Goal: Transaction & Acquisition: Obtain resource

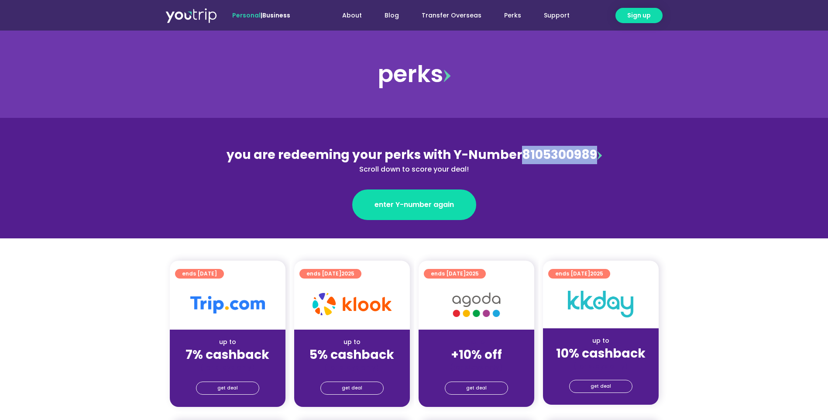
drag, startPoint x: 591, startPoint y: 152, endPoint x: 518, endPoint y: 154, distance: 72.9
click at [518, 154] on div "you are redeeming your perks with Y-Number 8105300989 Scroll down to score your…" at bounding box center [414, 160] width 379 height 29
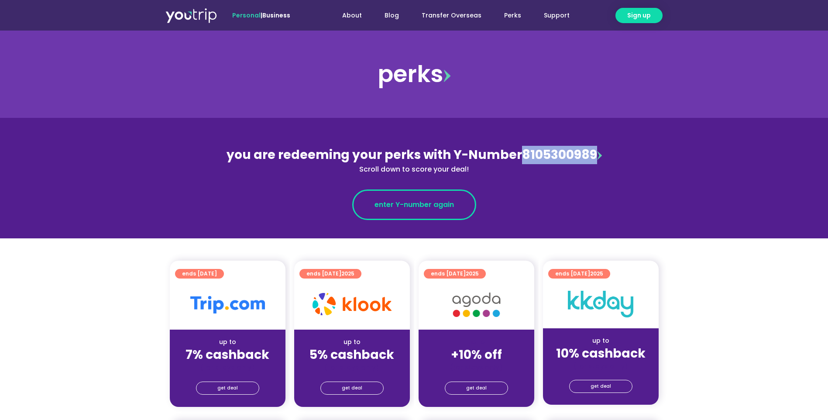
copy div "8105300989"
click at [404, 203] on span "enter Y-number again" at bounding box center [413, 204] width 79 height 10
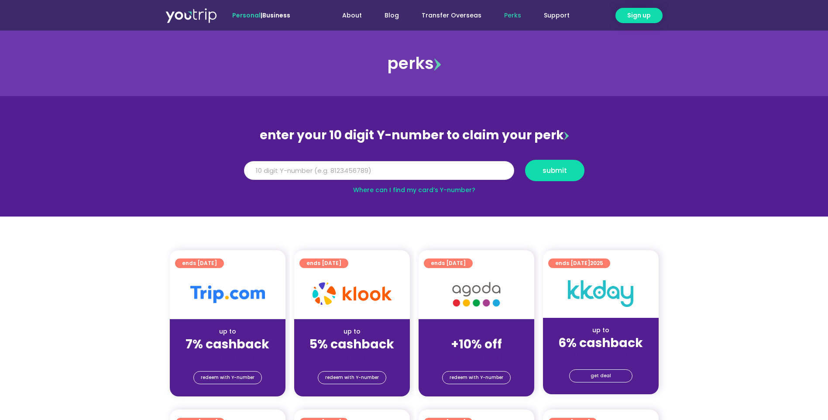
click at [411, 171] on input "Y Number" at bounding box center [379, 170] width 270 height 19
paste input "8105300989"
type input "8105300989"
click at [542, 170] on span "submit" at bounding box center [554, 170] width 45 height 7
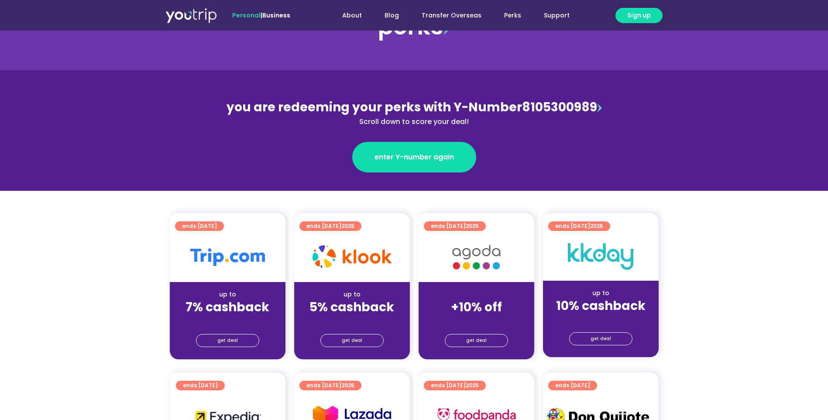
scroll to position [117, 0]
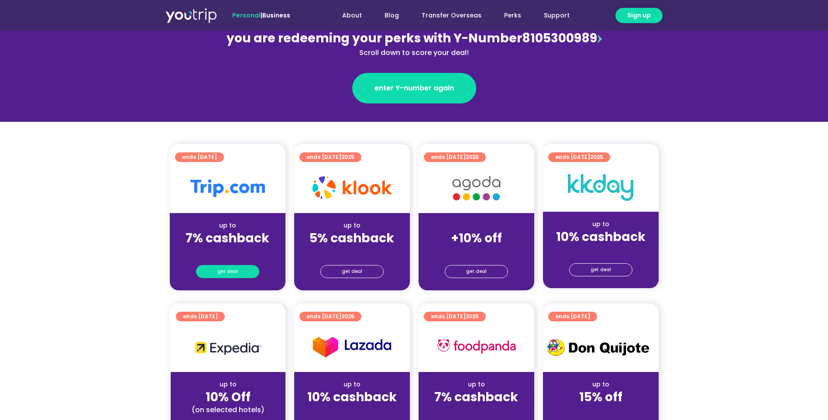
click at [225, 271] on span "get deal" at bounding box center [227, 271] width 21 height 12
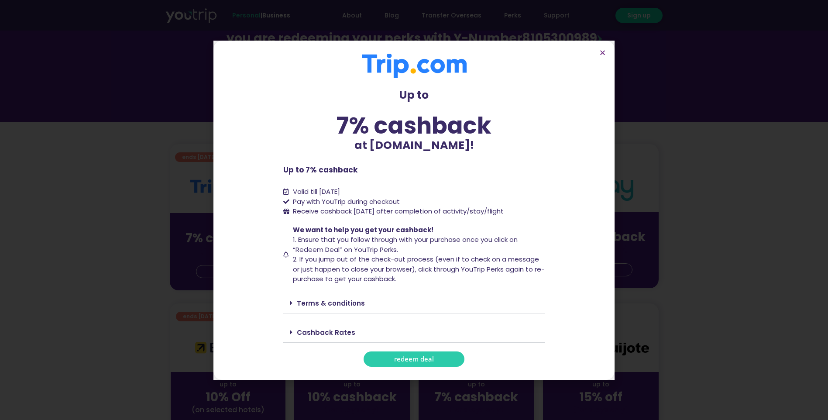
click at [412, 360] on span "redeem deal" at bounding box center [414, 359] width 40 height 7
click at [604, 52] on icon "Close" at bounding box center [602, 52] width 7 height 7
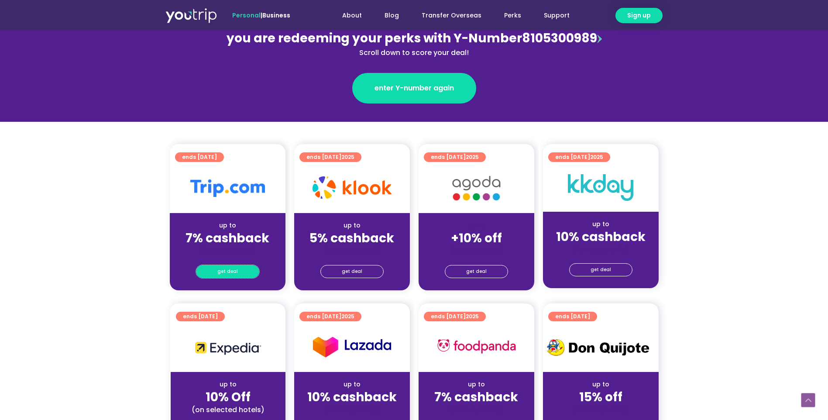
scroll to position [175, 0]
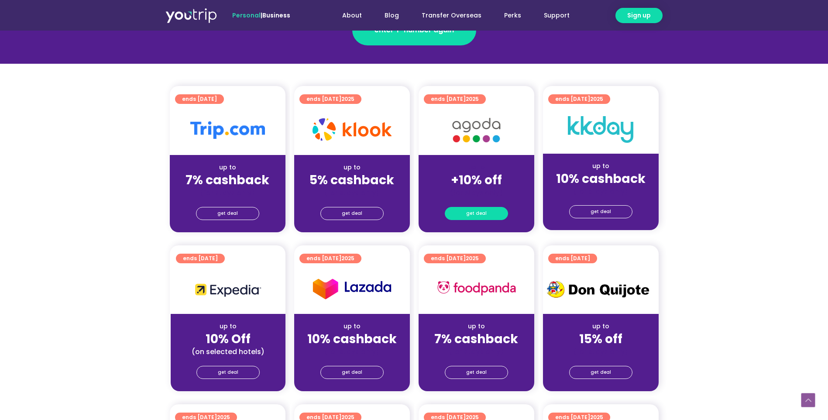
click at [472, 212] on span "get deal" at bounding box center [476, 213] width 21 height 12
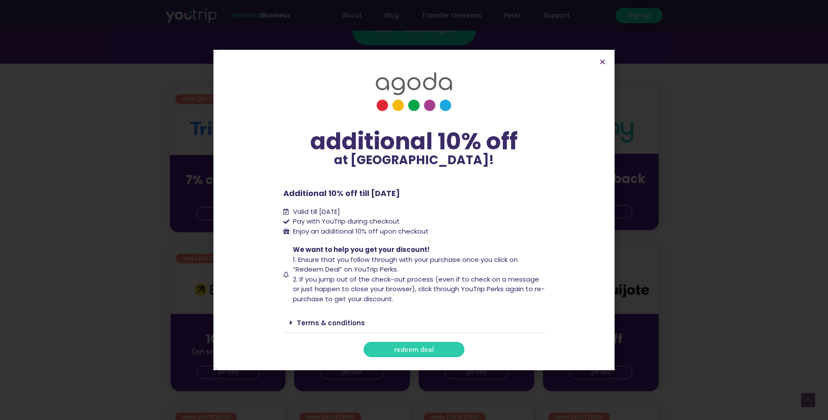
click at [418, 354] on link "redeem deal" at bounding box center [413, 349] width 101 height 15
click at [601, 61] on icon "Close" at bounding box center [602, 61] width 7 height 7
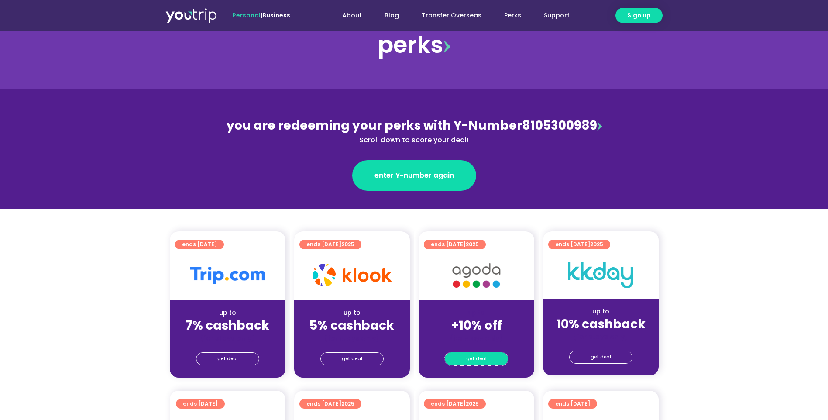
scroll to position [204, 0]
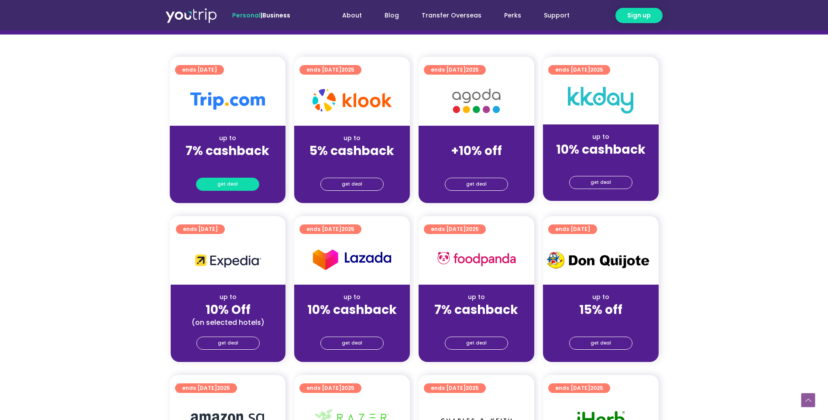
click at [234, 182] on span "get deal" at bounding box center [227, 184] width 21 height 12
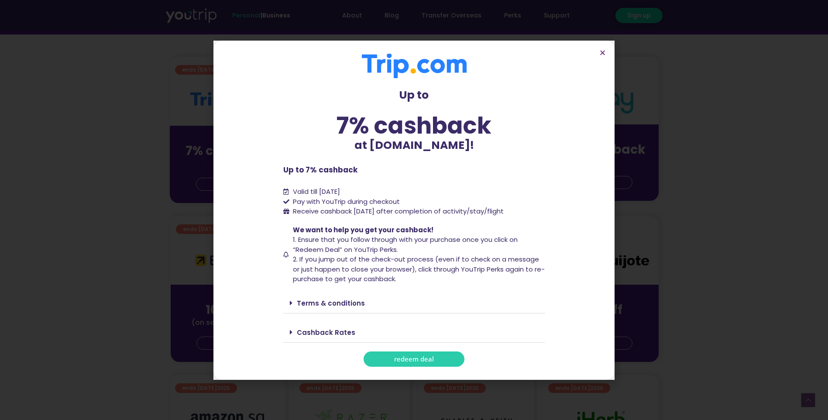
click at [432, 359] on span "redeem deal" at bounding box center [414, 359] width 40 height 7
click at [603, 55] on icon "Close" at bounding box center [602, 52] width 7 height 7
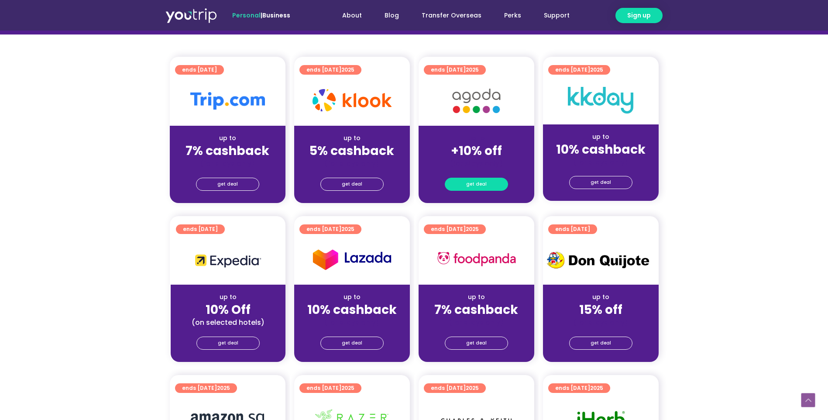
click at [473, 185] on span "get deal" at bounding box center [476, 184] width 21 height 12
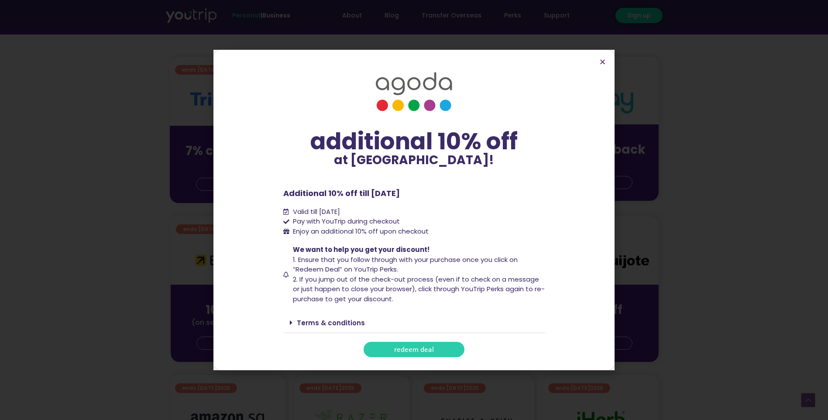
click at [432, 346] on span "redeem deal" at bounding box center [414, 349] width 40 height 7
